Goal: Information Seeking & Learning: Check status

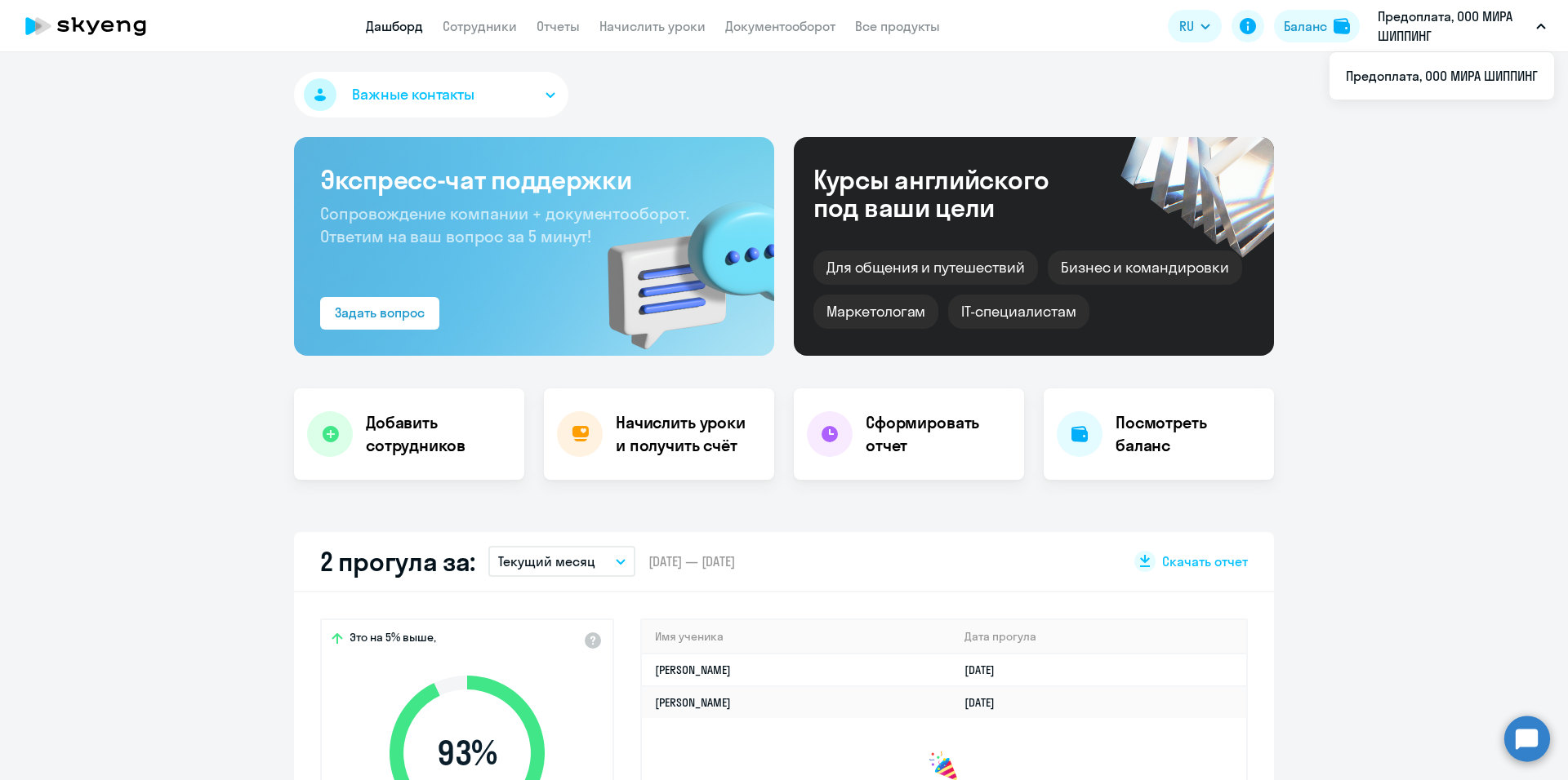
select select "30"
click at [474, 27] on link "Сотрудники" at bounding box center [479, 27] width 74 height 17
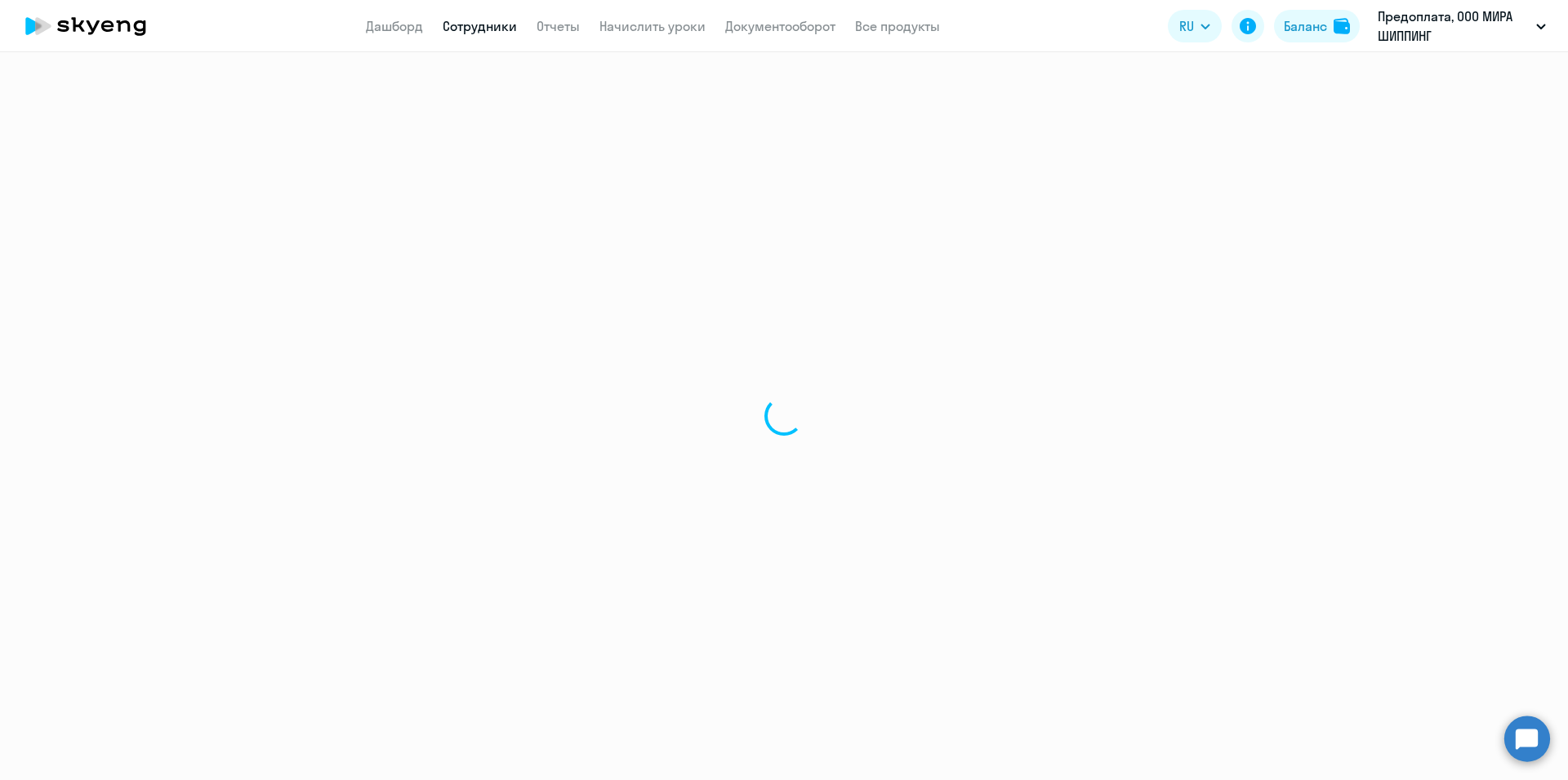
select select "30"
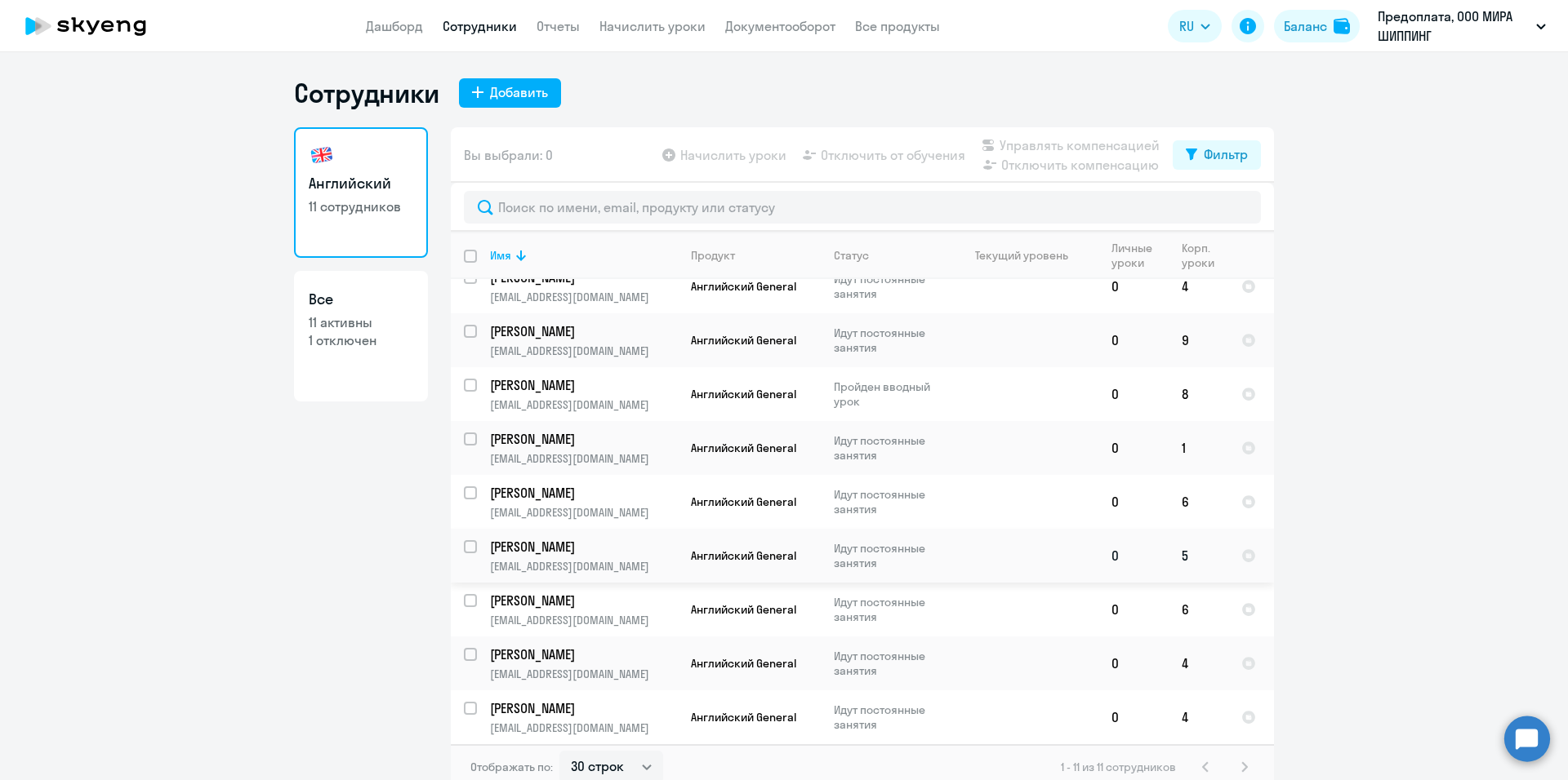
scroll to position [10, 0]
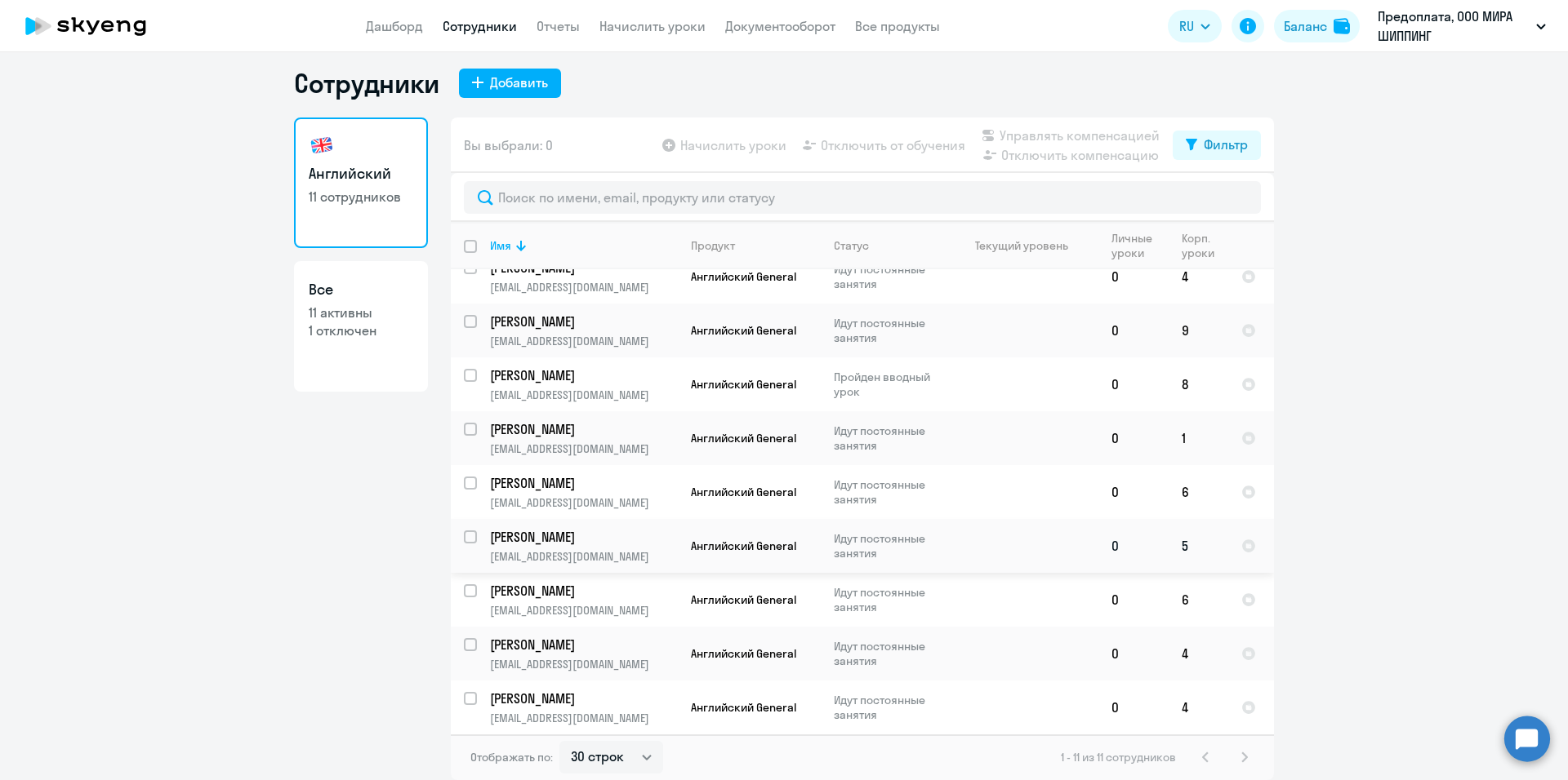
click at [908, 540] on p "Идут постоянные занятия" at bounding box center [889, 546] width 112 height 29
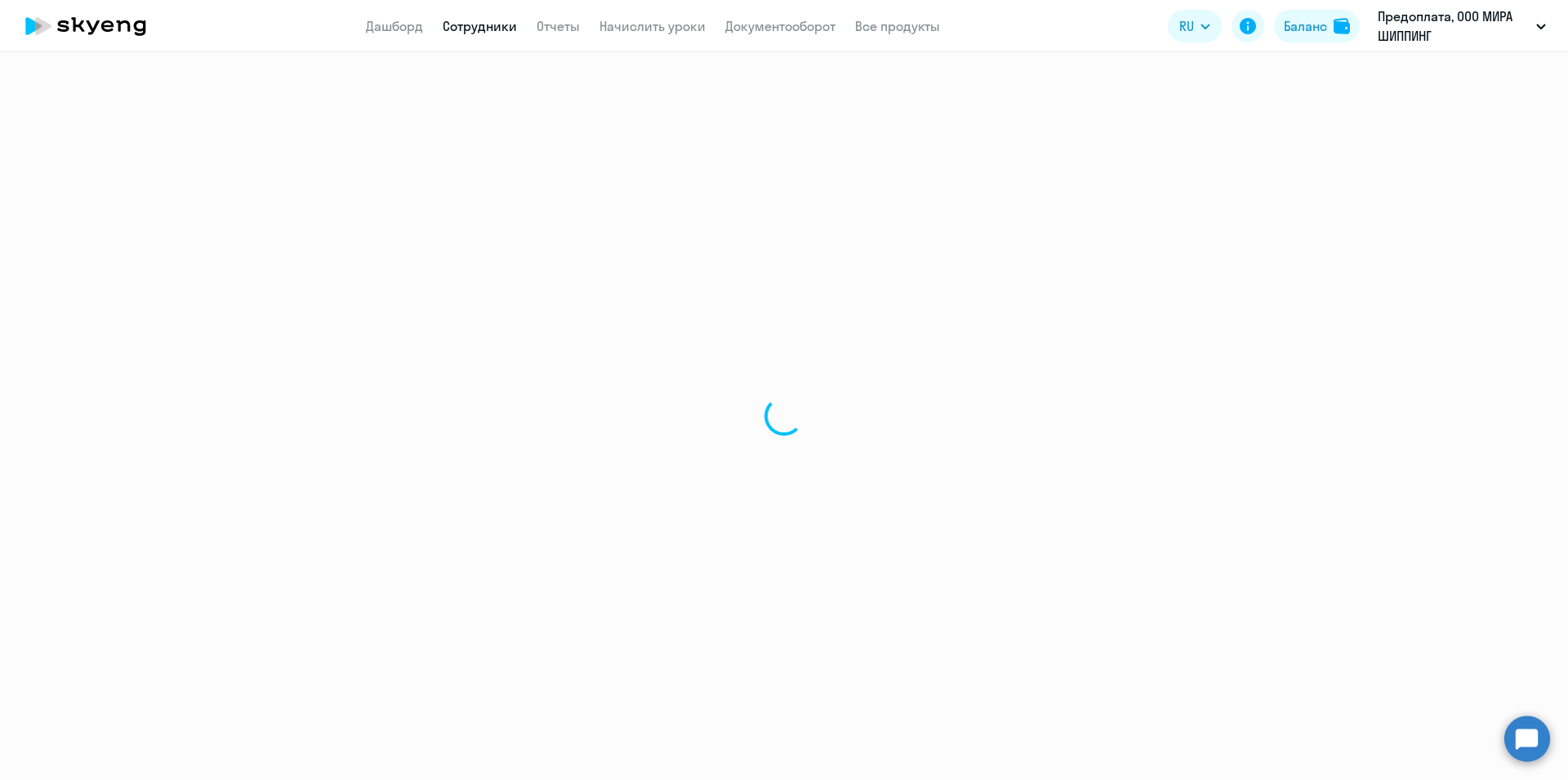
select select "english"
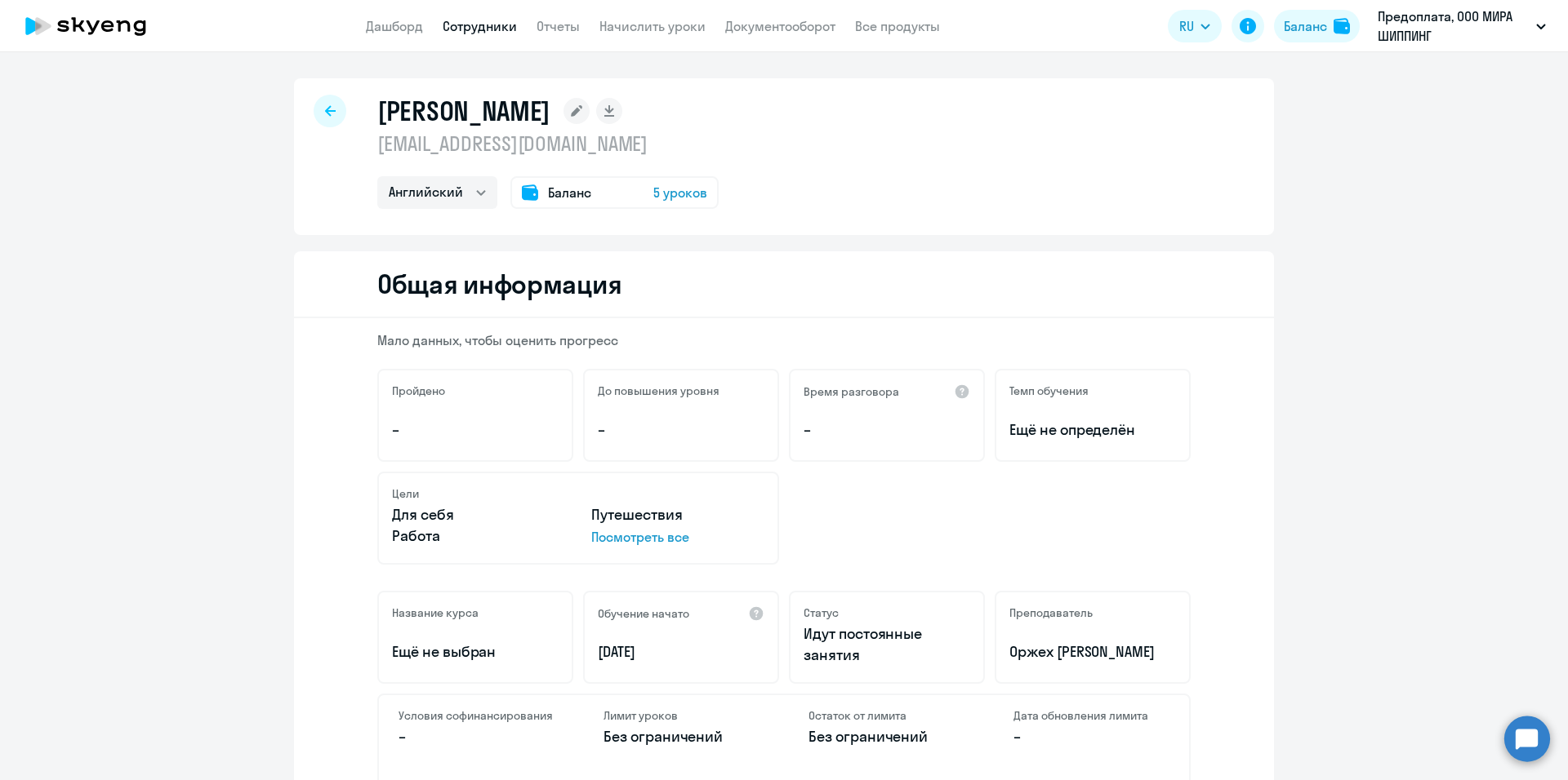
click at [327, 86] on div "[PERSON_NAME] [EMAIL_ADDRESS][DOMAIN_NAME] Английский Баланс 5 уроков" at bounding box center [784, 156] width 980 height 157
click at [332, 109] on div at bounding box center [329, 110] width 32 height 32
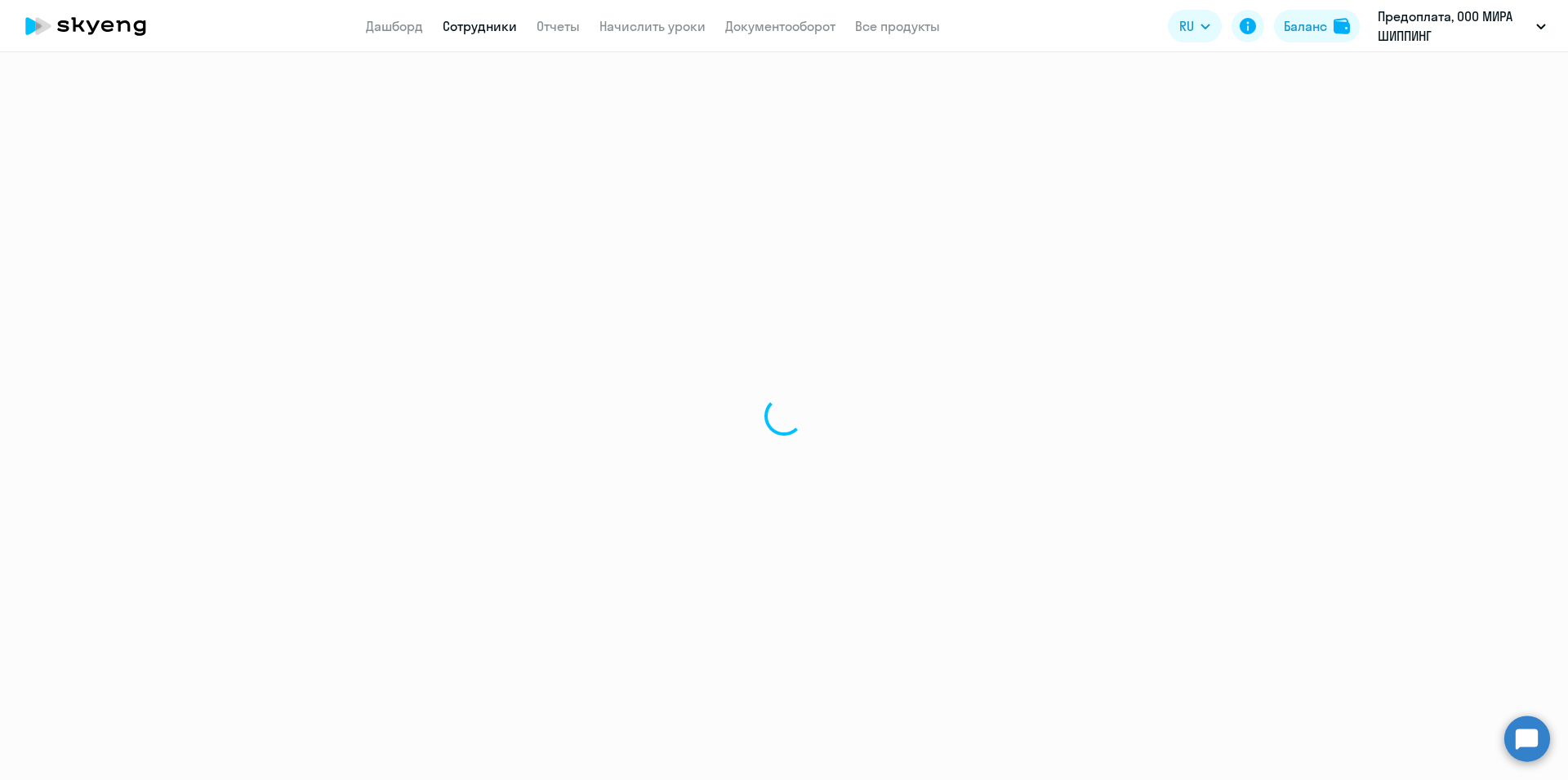
select select "30"
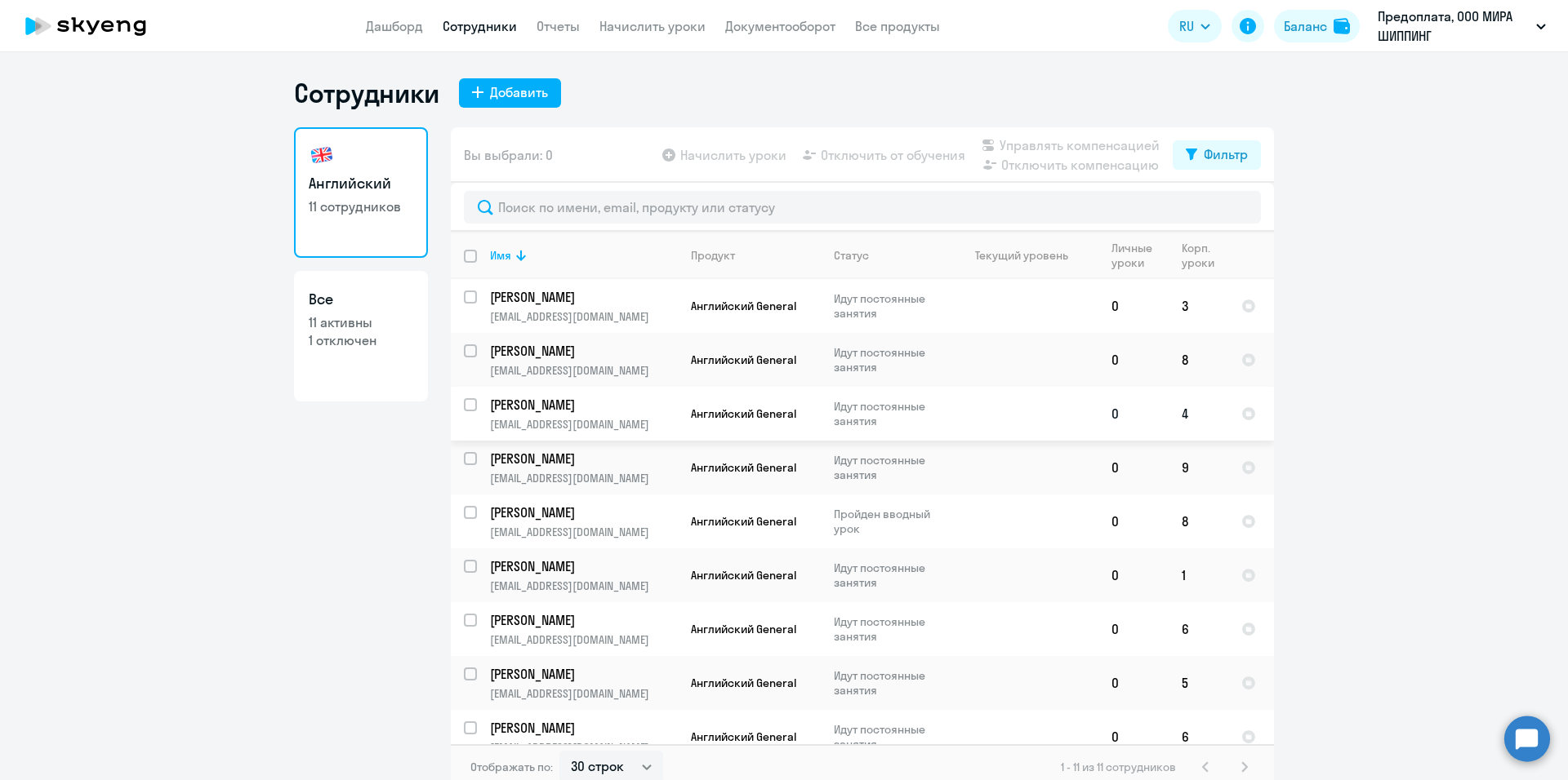
scroll to position [127, 0]
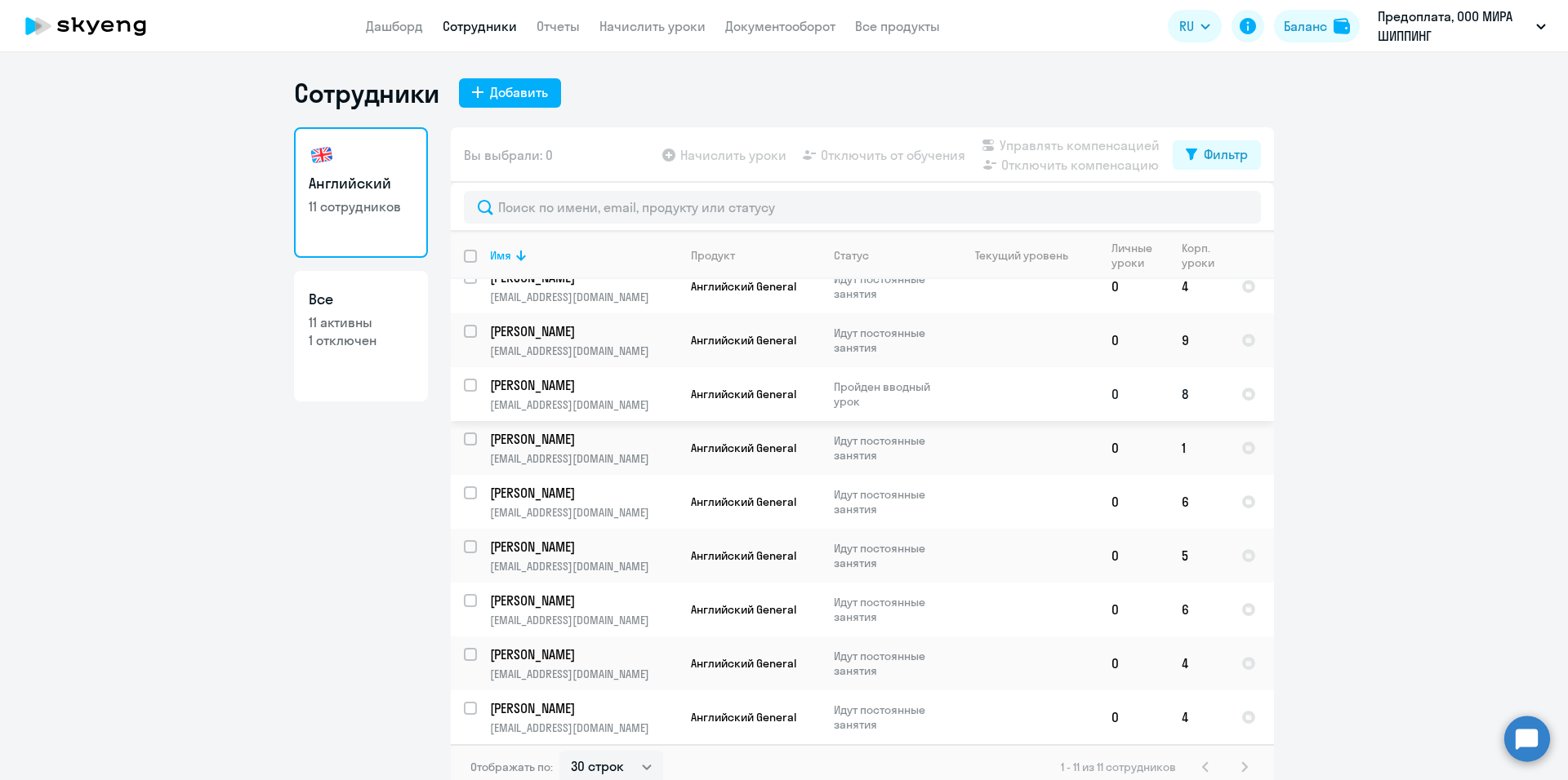
click at [824, 398] on td "Пройден вводный урок" at bounding box center [883, 394] width 125 height 54
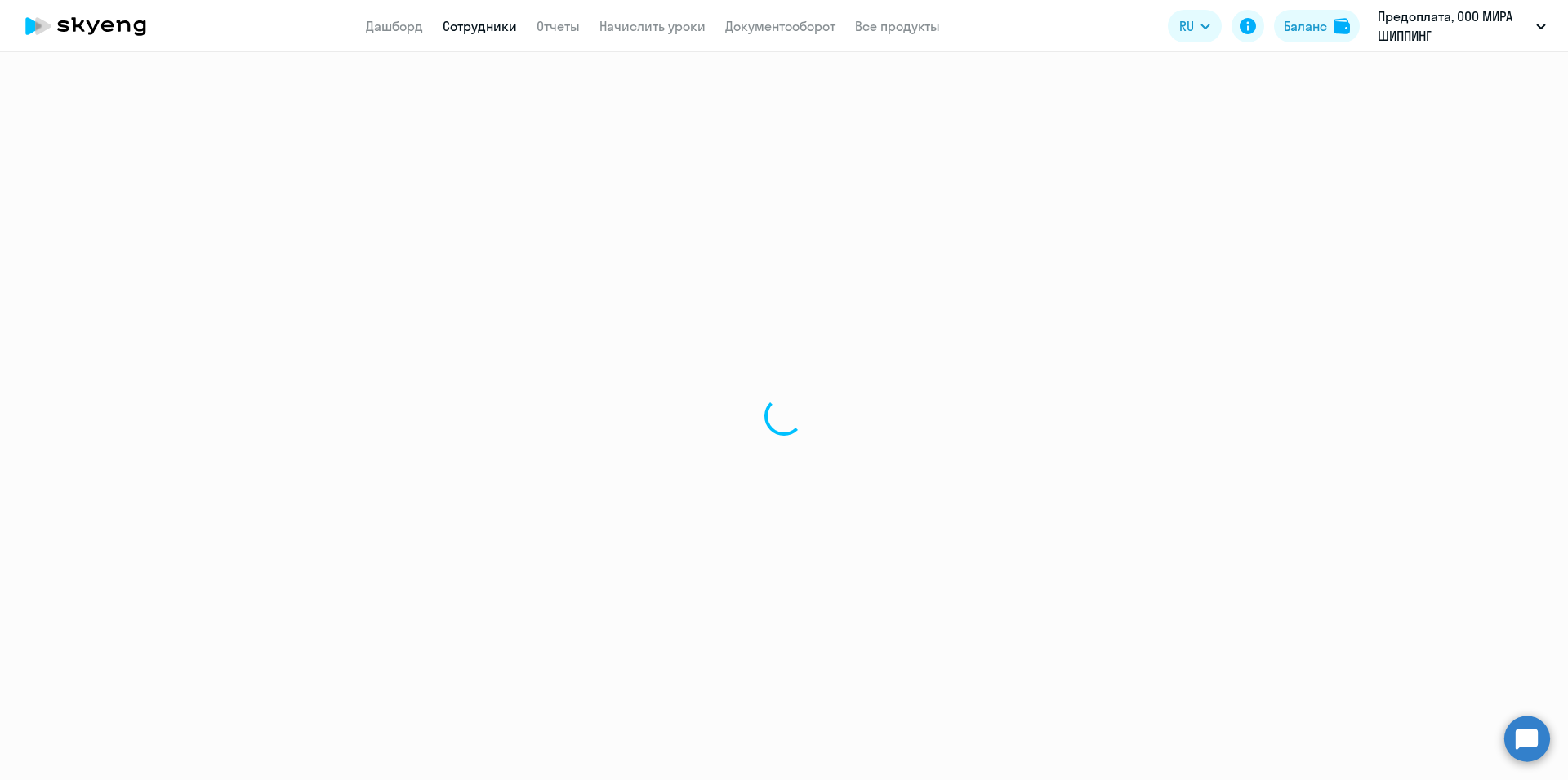
select select "english"
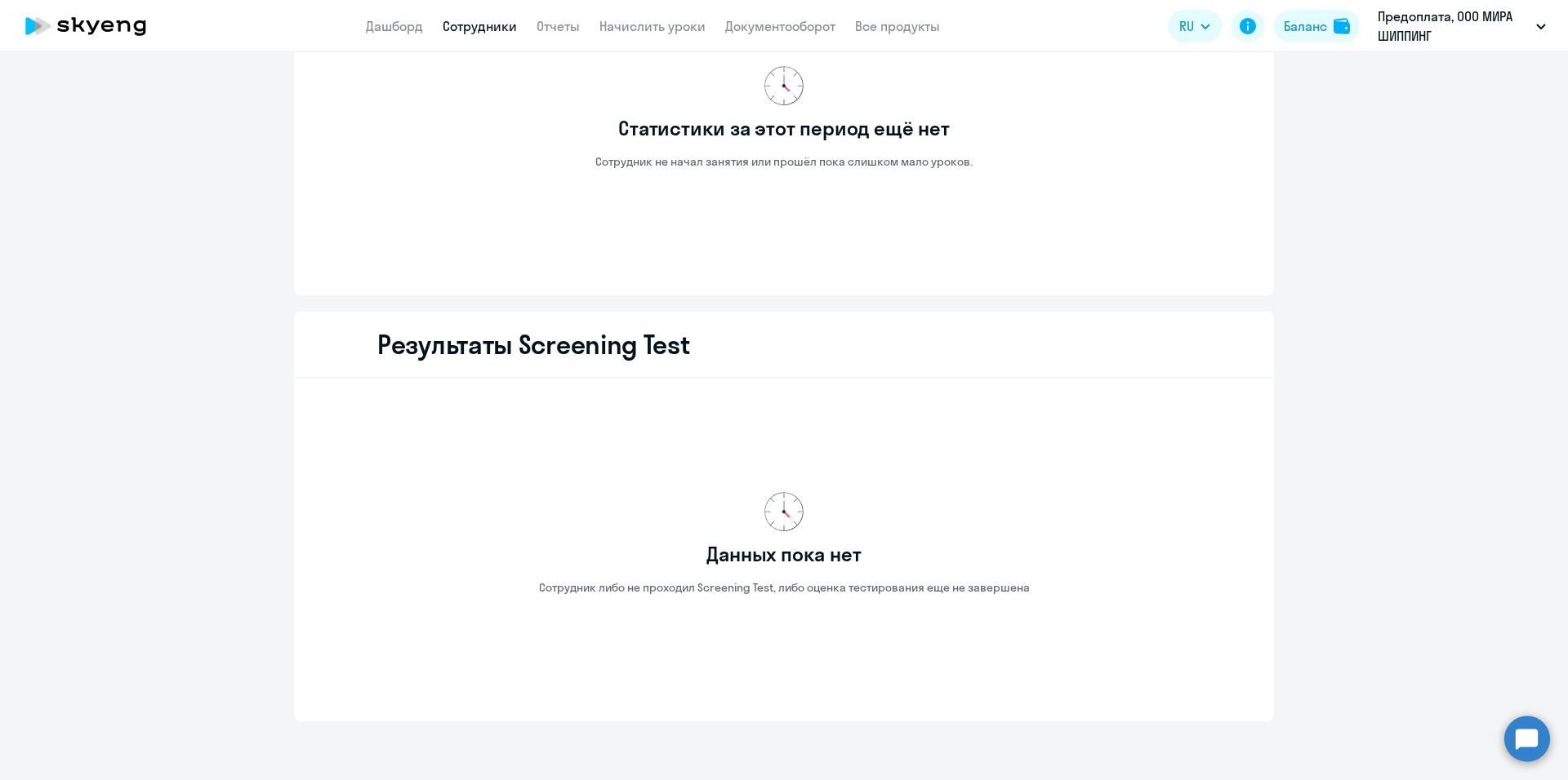
scroll to position [1856, 0]
